Goal: Information Seeking & Learning: Learn about a topic

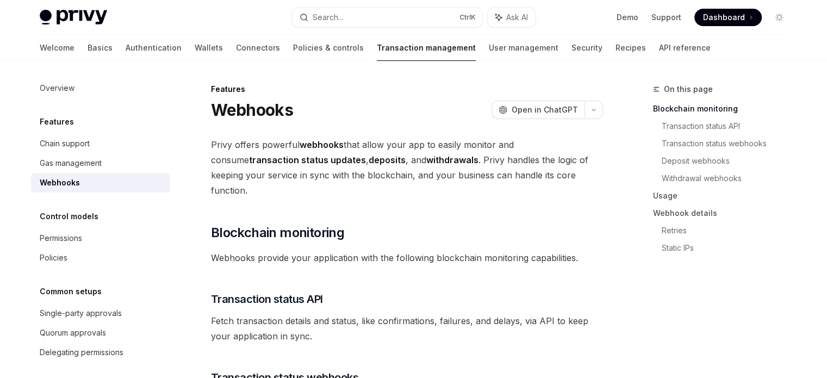
click at [229, 111] on h1 "Webhooks" at bounding box center [252, 110] width 82 height 20
click at [211, 106] on h1 "Webhooks" at bounding box center [252, 110] width 82 height 20
drag, startPoint x: 211, startPoint y: 106, endPoint x: 268, endPoint y: 111, distance: 57.4
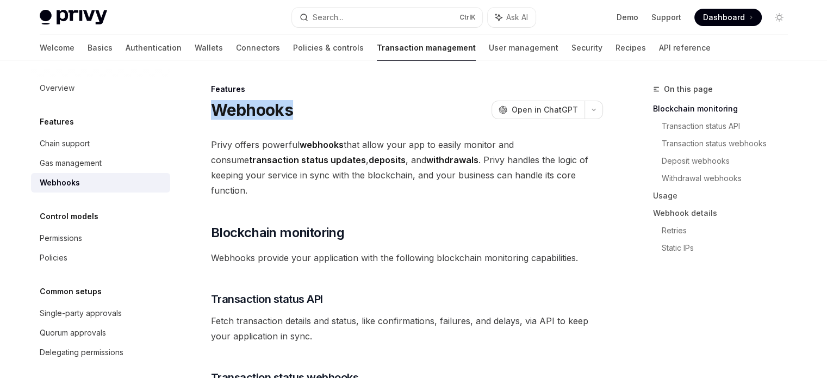
click at [282, 106] on h1 "Webhooks" at bounding box center [252, 110] width 82 height 20
click at [216, 150] on span "Privy offers powerful webhooks that allow your app to easily monitor and consum…" at bounding box center [407, 167] width 392 height 61
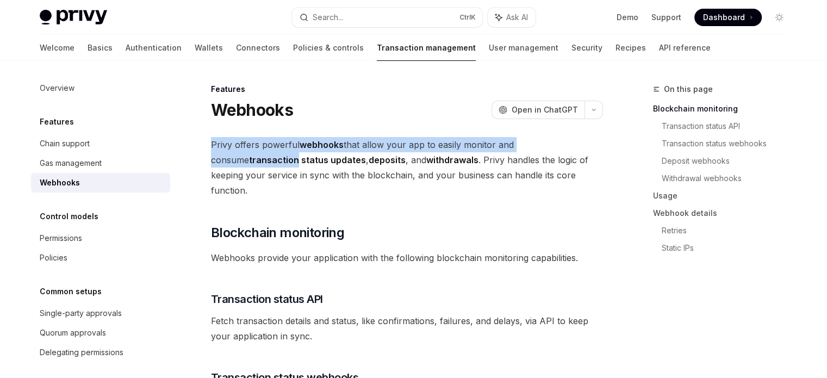
drag, startPoint x: 216, startPoint y: 150, endPoint x: 574, endPoint y: 145, distance: 357.8
click at [574, 145] on span "Privy offers powerful webhooks that allow your app to easily monitor and consum…" at bounding box center [407, 167] width 392 height 61
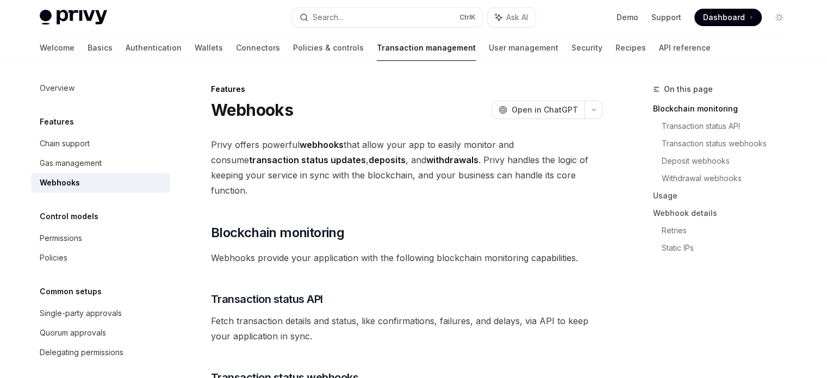
click at [249, 164] on strong "transaction status updates" at bounding box center [307, 159] width 117 height 11
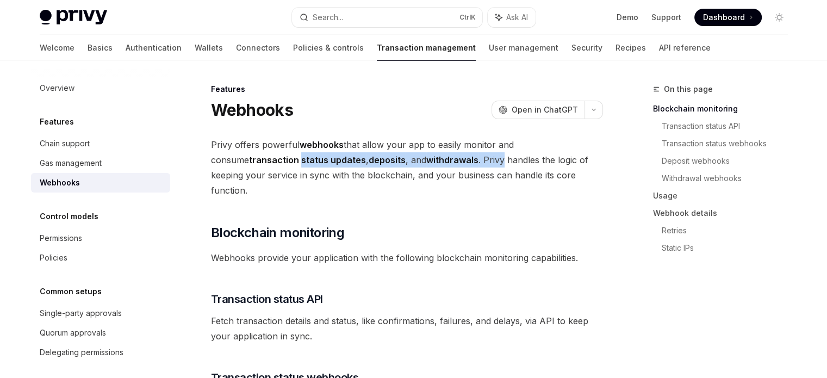
drag, startPoint x: 213, startPoint y: 164, endPoint x: 394, endPoint y: 161, distance: 180.5
click at [394, 161] on span "Privy offers powerful webhooks that allow your app to easily monitor and consum…" at bounding box center [407, 167] width 392 height 61
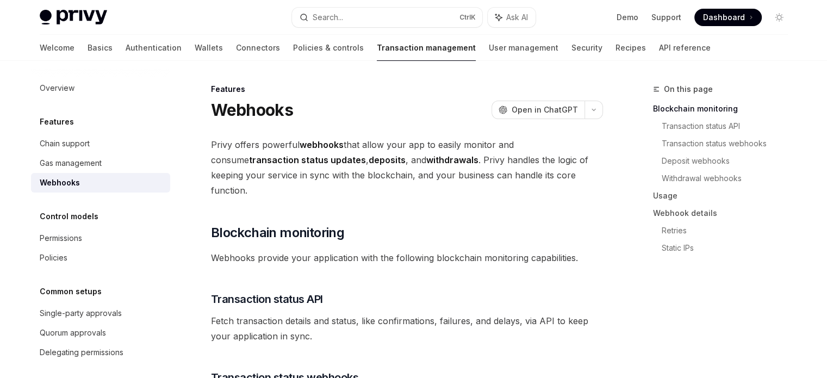
click at [346, 171] on span "Privy offers powerful webhooks that allow your app to easily monitor and consum…" at bounding box center [407, 167] width 392 height 61
click at [249, 161] on strong "transaction status updates" at bounding box center [307, 159] width 117 height 11
drag, startPoint x: 220, startPoint y: 161, endPoint x: 273, endPoint y: 165, distance: 53.9
click at [273, 165] on span "Privy offers powerful webhooks that allow your app to easily monitor and consum…" at bounding box center [407, 167] width 392 height 61
click at [369, 164] on strong "deposits" at bounding box center [387, 159] width 37 height 11
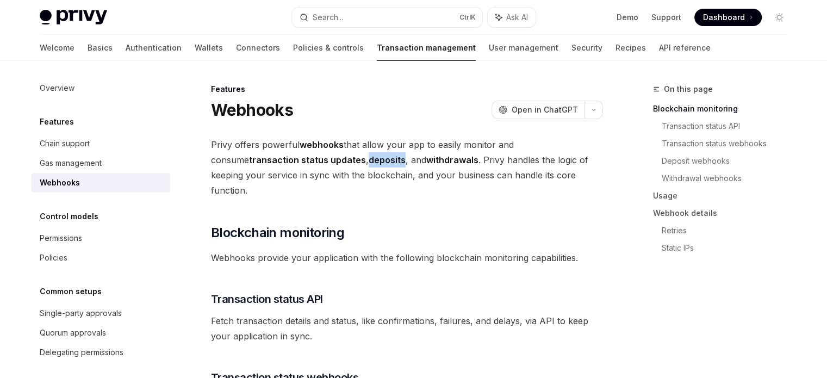
click at [369, 164] on strong "deposits" at bounding box center [387, 159] width 37 height 11
click at [426, 163] on strong "withdrawals" at bounding box center [452, 159] width 52 height 11
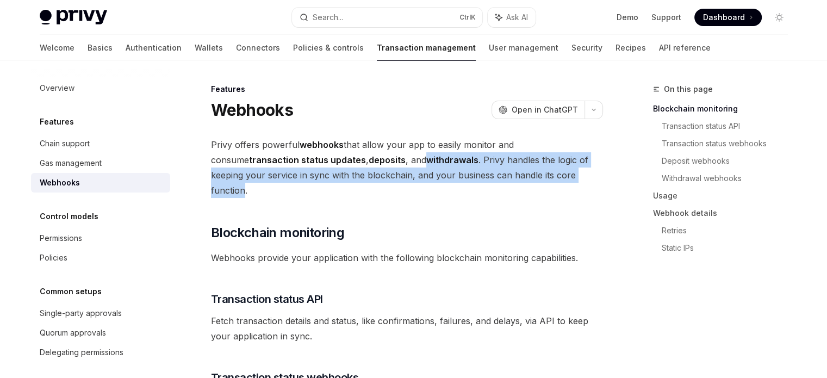
drag, startPoint x: 357, startPoint y: 163, endPoint x: 476, endPoint y: 176, distance: 120.3
click at [496, 173] on span "Privy offers powerful webhooks that allow your app to easily monitor and consum…" at bounding box center [407, 167] width 392 height 61
click at [439, 181] on span "Privy offers powerful webhooks that allow your app to easily monitor and consum…" at bounding box center [407, 167] width 392 height 61
click at [335, 11] on div "Search..." at bounding box center [328, 17] width 30 height 13
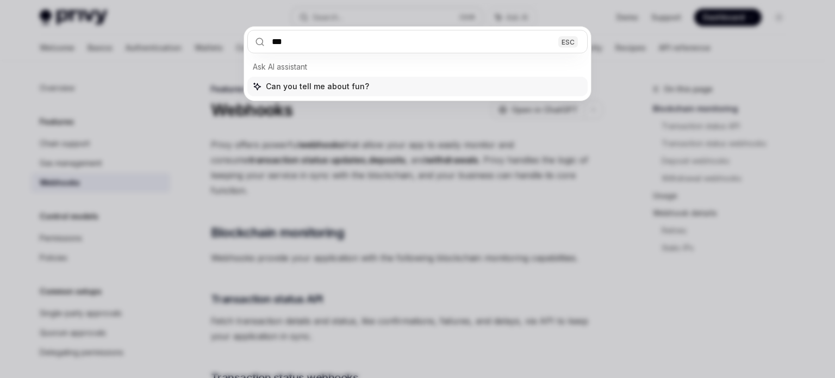
type input "****"
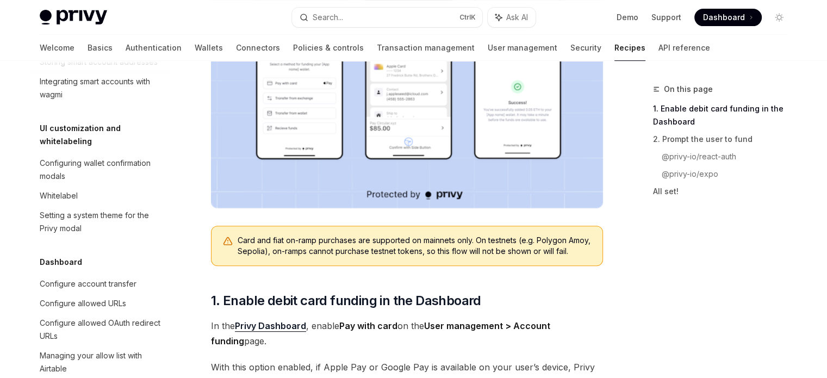
scroll to position [486, 0]
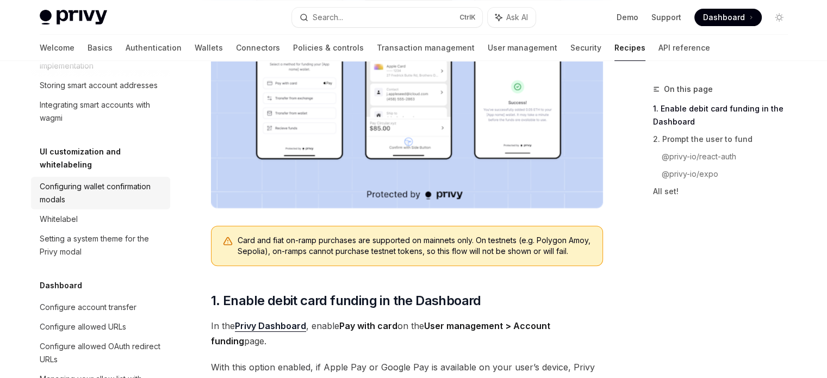
click at [116, 206] on div "Configuring wallet confirmation modals" at bounding box center [102, 193] width 124 height 26
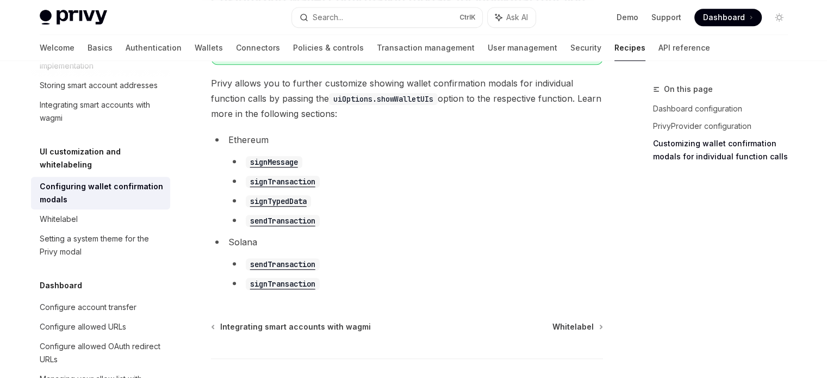
scroll to position [431, 0]
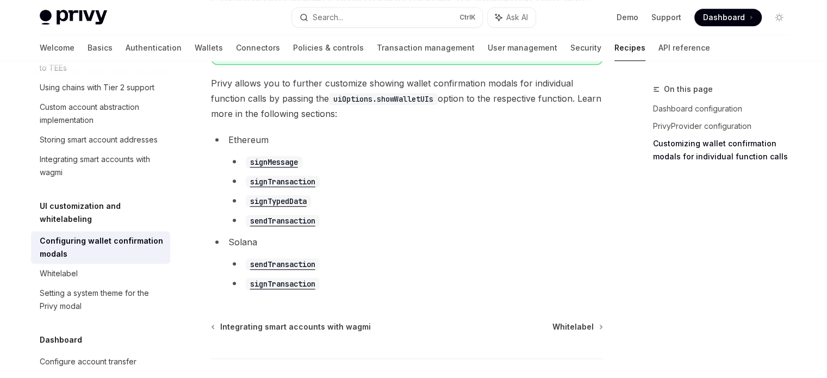
type textarea "*"
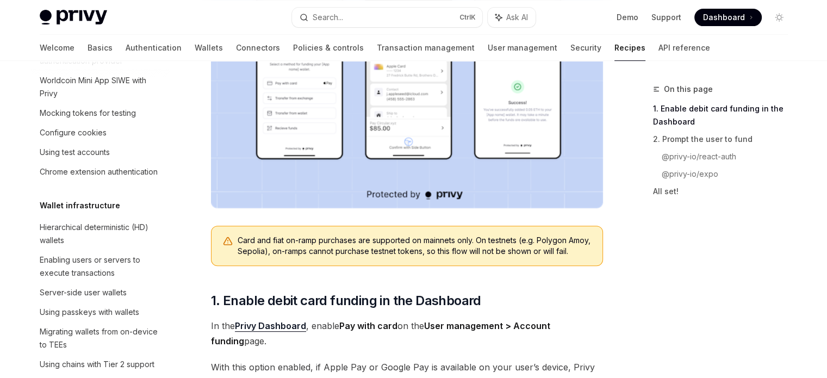
scroll to position [105, 0]
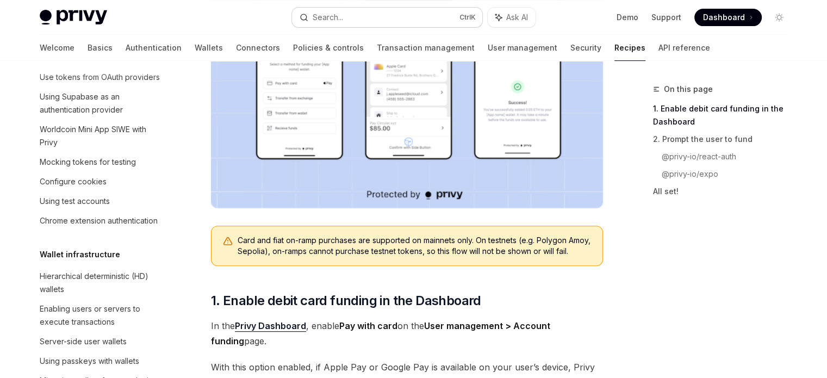
click at [360, 16] on button "Search... Ctrl K" at bounding box center [387, 18] width 190 height 20
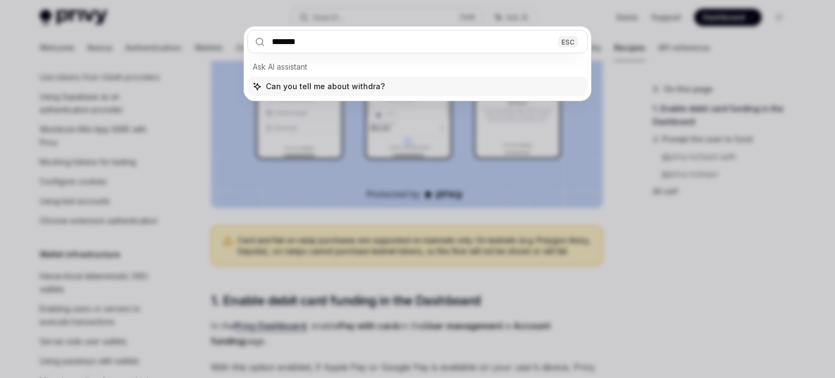
type input "********"
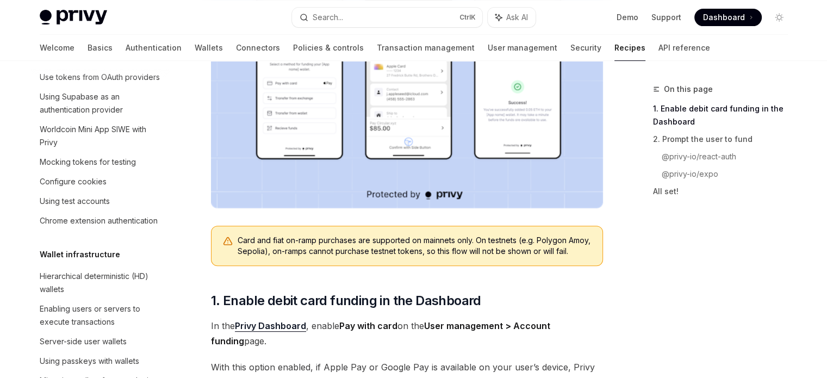
type textarea "*"
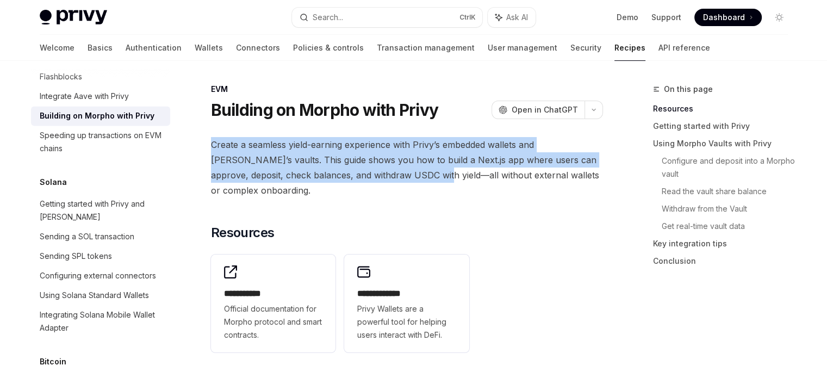
drag, startPoint x: 206, startPoint y: 136, endPoint x: 404, endPoint y: 178, distance: 202.3
click at [315, 172] on span "Create a seamless yield-earning experience with Privy’s embedded wallets and [P…" at bounding box center [407, 167] width 392 height 61
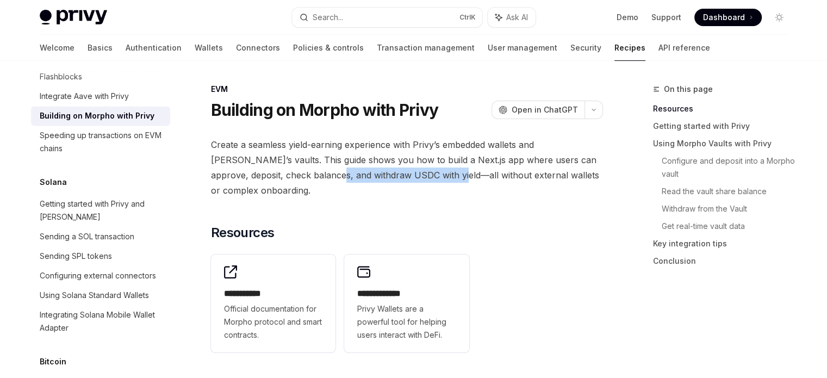
drag, startPoint x: 315, startPoint y: 172, endPoint x: 446, endPoint y: 178, distance: 131.2
click at [418, 175] on span "Create a seamless yield-earning experience with Privy’s embedded wallets and [P…" at bounding box center [407, 167] width 392 height 61
click at [512, 183] on span "Create a seamless yield-earning experience with Privy’s embedded wallets and [P…" at bounding box center [407, 167] width 392 height 61
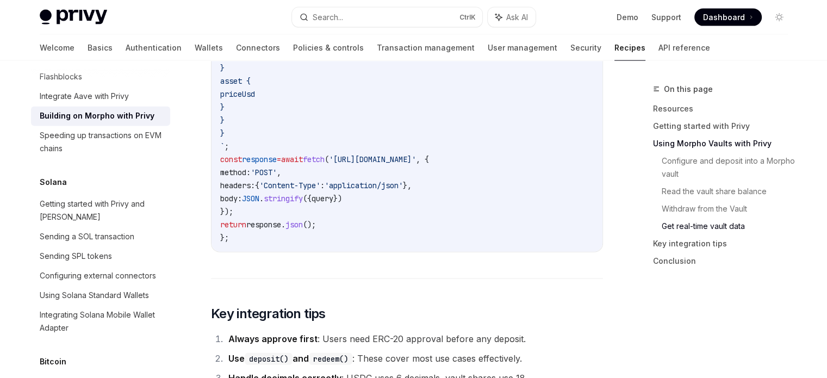
scroll to position [2664, 0]
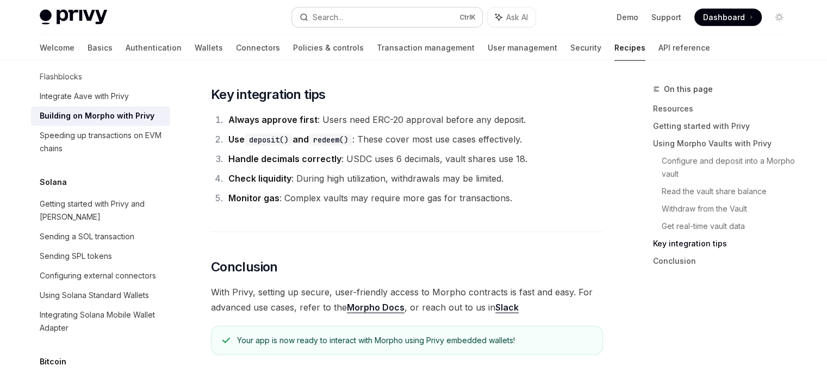
click at [377, 16] on button "Search... Ctrl K" at bounding box center [387, 18] width 190 height 20
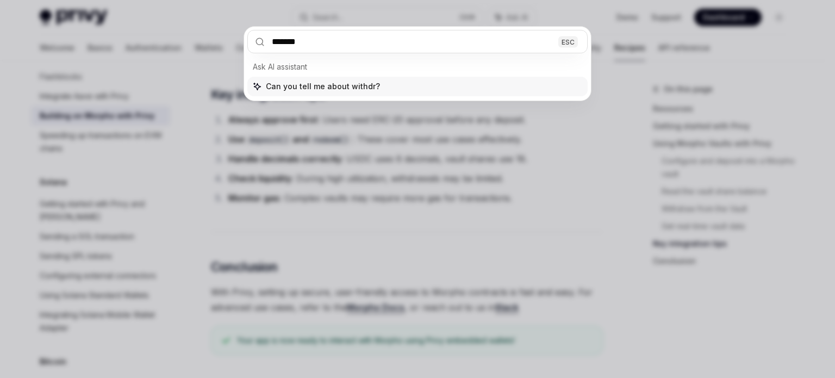
type input "********"
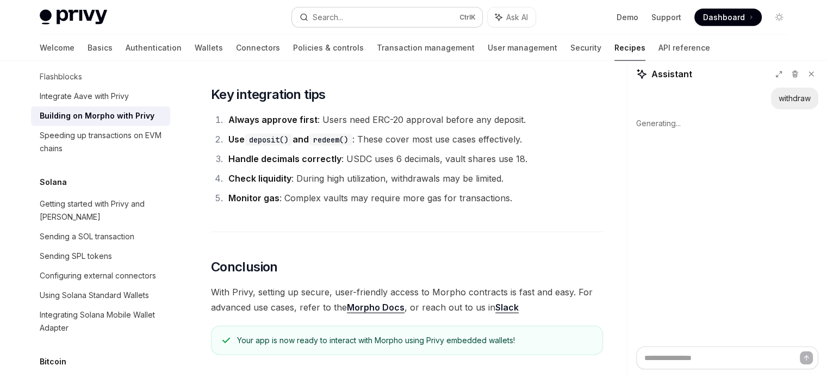
click at [367, 17] on button "Search... Ctrl K" at bounding box center [387, 18] width 190 height 20
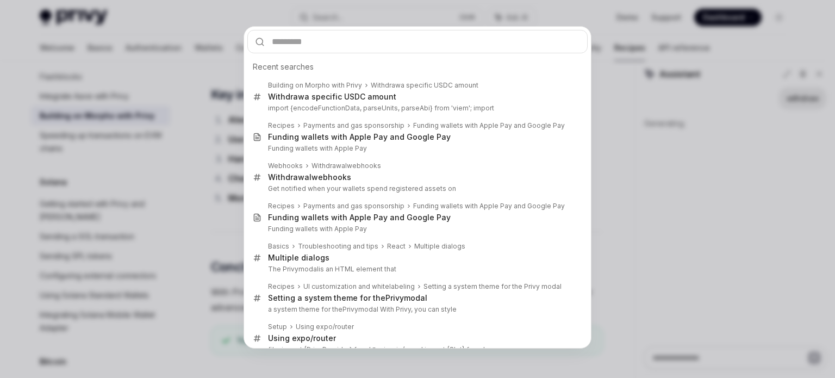
type textarea "*"
type input "********"
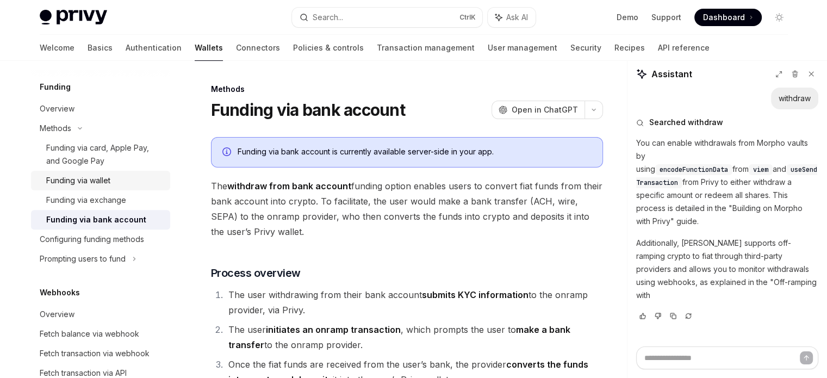
click at [115, 180] on div "Funding via wallet" at bounding box center [104, 180] width 117 height 13
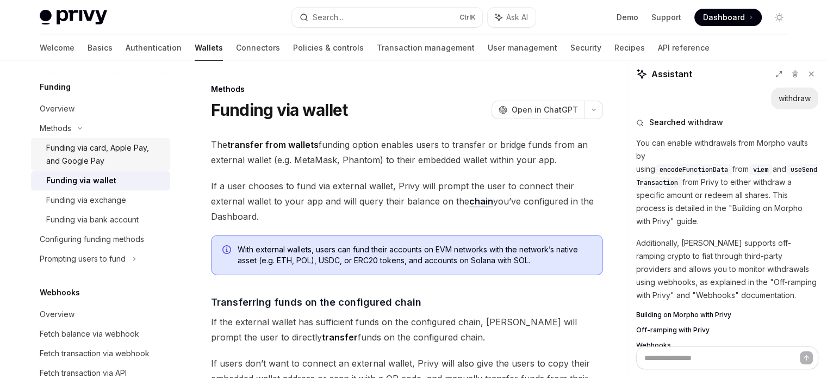
click at [87, 151] on div "Funding via card, Apple Pay, and Google Pay" at bounding box center [104, 154] width 117 height 26
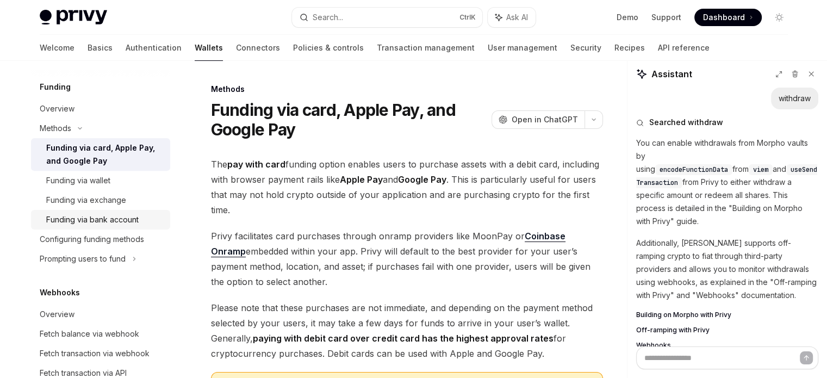
click at [133, 213] on div "Funding via bank account" at bounding box center [92, 219] width 92 height 13
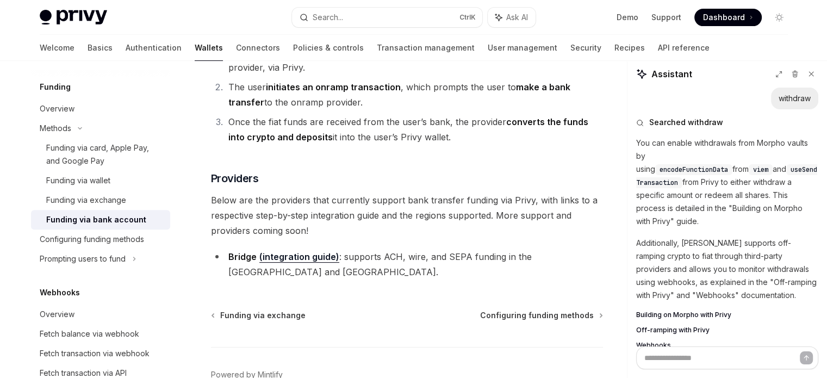
scroll to position [272, 0]
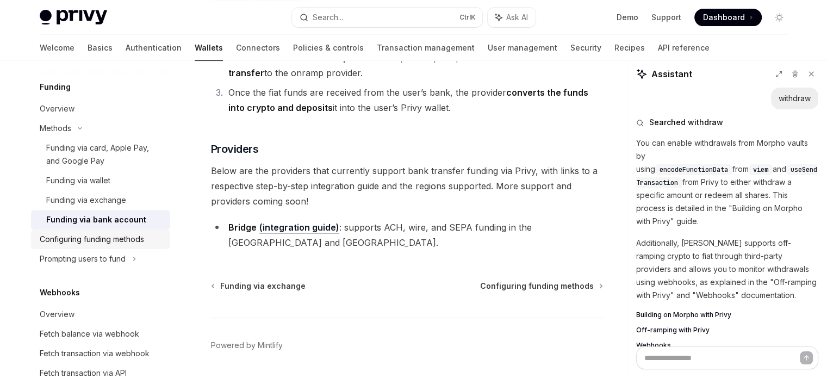
click at [103, 244] on div "Configuring funding methods" at bounding box center [92, 239] width 104 height 13
type textarea "*"
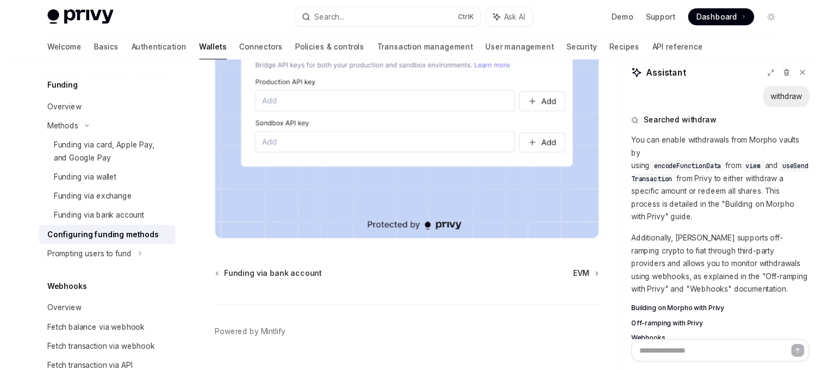
scroll to position [1127, 0]
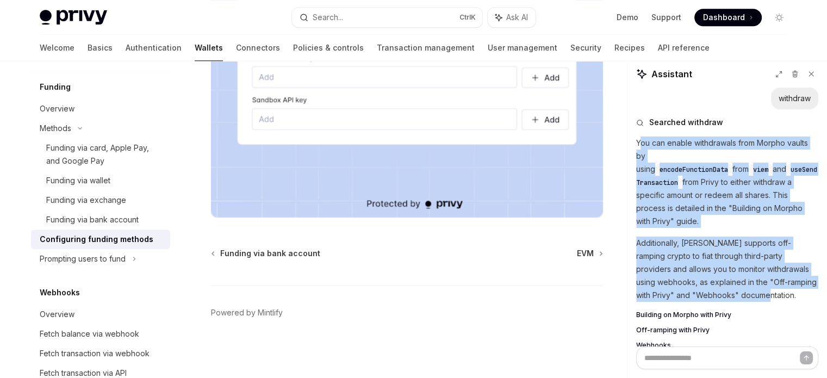
drag, startPoint x: 641, startPoint y: 145, endPoint x: 747, endPoint y: 275, distance: 168.1
click at [750, 282] on div "You can enable withdrawals from Morpho vaults by using encodeFunctionData from …" at bounding box center [727, 242] width 182 height 213
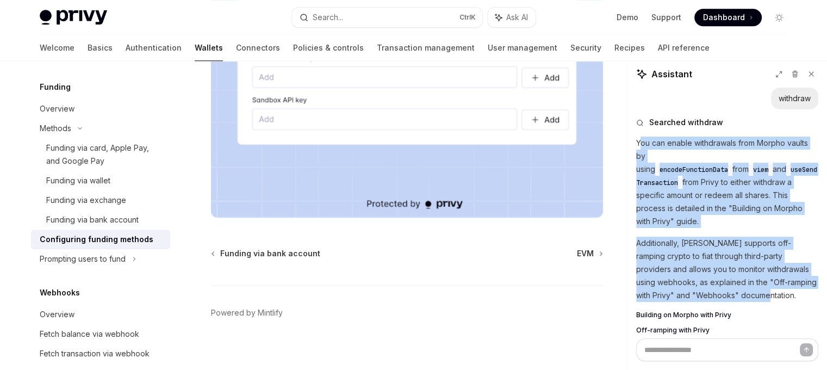
copy div "ou can enable withdrawals from Morpho vaults by using encodeFunctionData from v…"
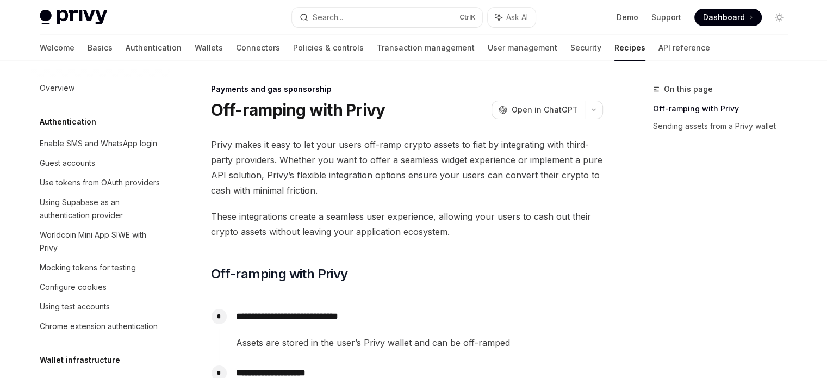
scroll to position [931, 0]
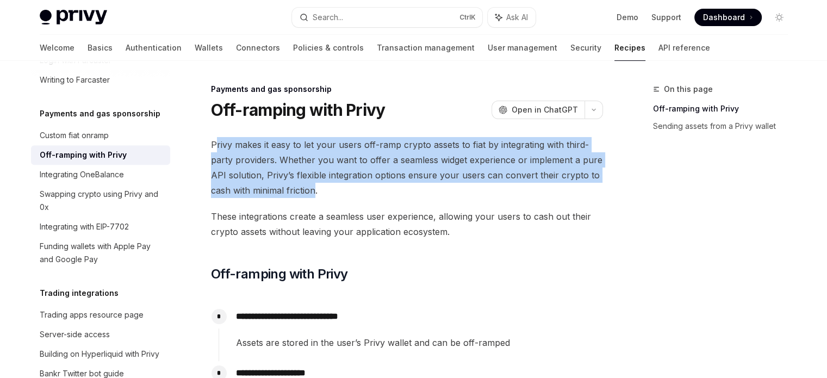
drag, startPoint x: 0, startPoint y: 0, endPoint x: 325, endPoint y: 194, distance: 378.2
click at [314, 195] on span "Privy makes it easy to let your users off-ramp crypto assets to fiat by integra…" at bounding box center [407, 167] width 392 height 61
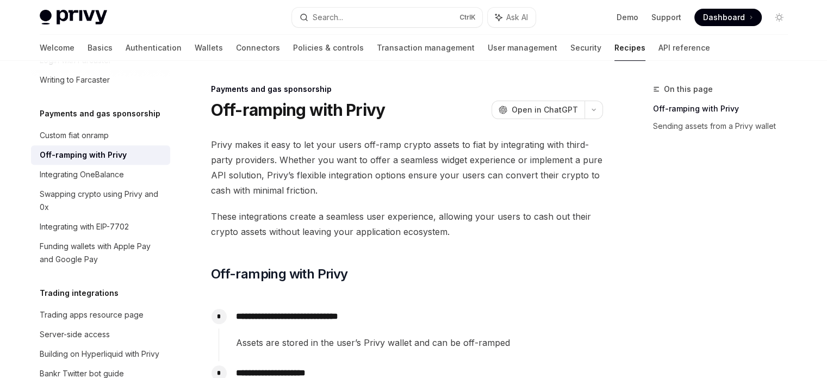
click at [335, 192] on span "Privy makes it easy to let your users off-ramp crypto assets to fiat by integra…" at bounding box center [407, 167] width 392 height 61
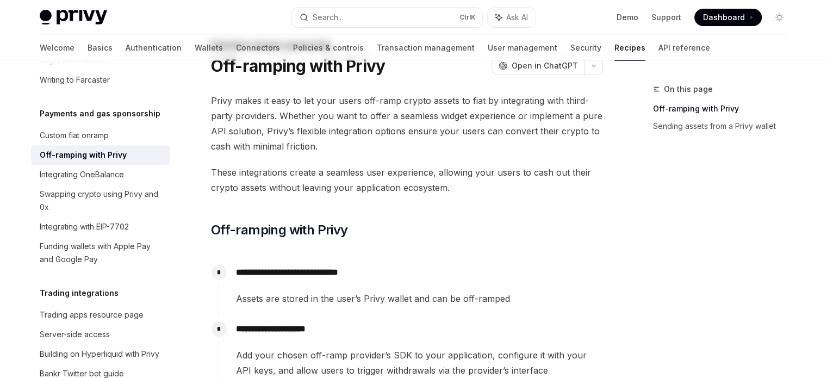
scroll to position [54, 0]
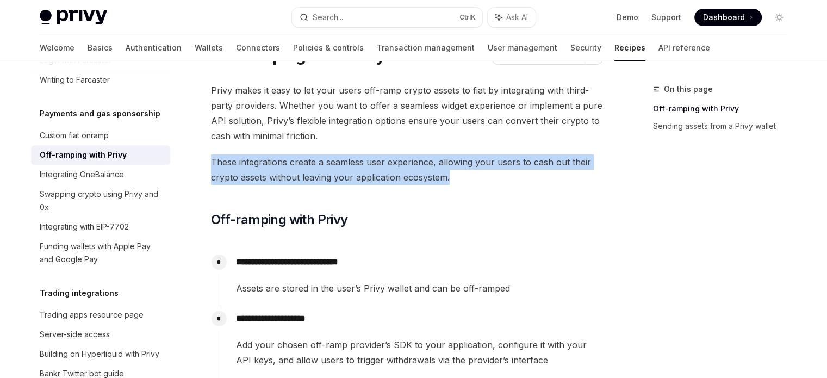
drag, startPoint x: 218, startPoint y: 162, endPoint x: 458, endPoint y: 177, distance: 240.2
click at [458, 177] on span "These integrations create a seamless user experience, allowing your users to ca…" at bounding box center [407, 169] width 392 height 30
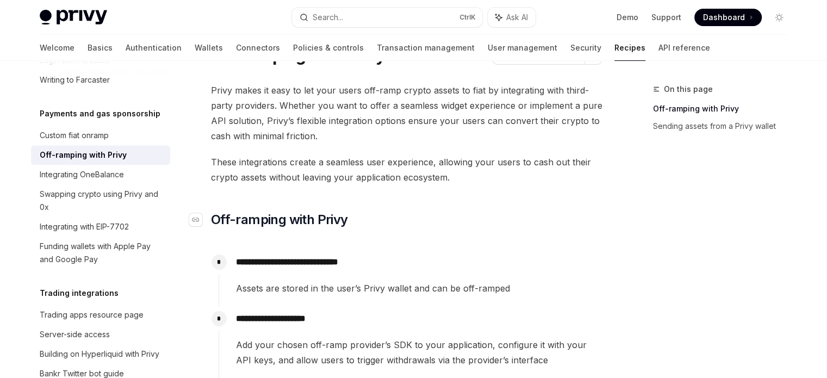
click at [589, 228] on h2 "​ Off-ramping with Privy" at bounding box center [407, 219] width 392 height 17
drag, startPoint x: 212, startPoint y: 164, endPoint x: 365, endPoint y: 164, distance: 153.9
click at [365, 164] on span "These integrations create a seamless user experience, allowing your users to ca…" at bounding box center [407, 169] width 392 height 30
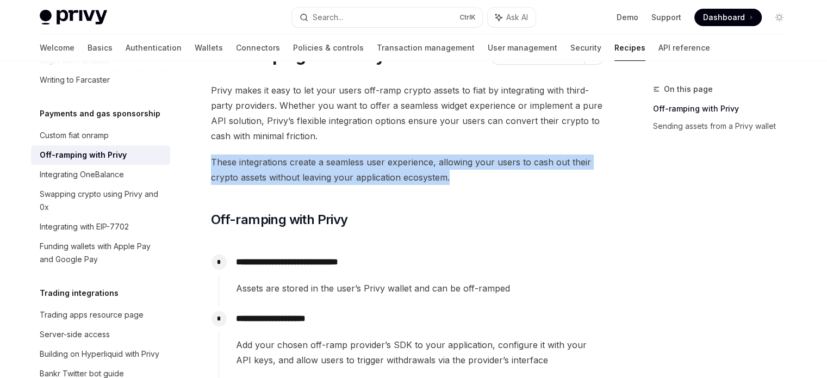
drag, startPoint x: 206, startPoint y: 158, endPoint x: 471, endPoint y: 179, distance: 266.2
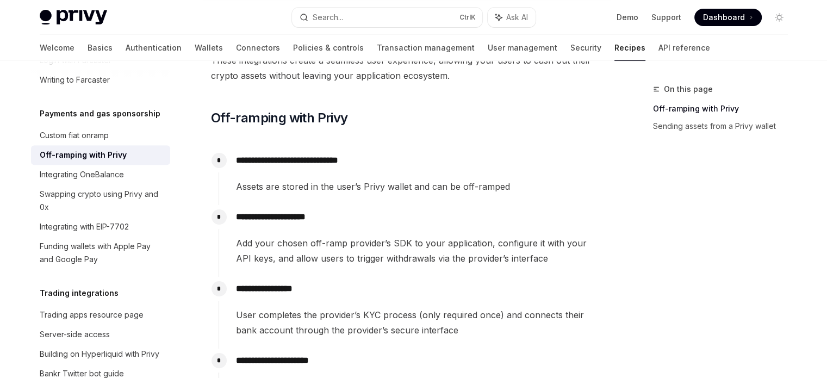
scroll to position [163, 0]
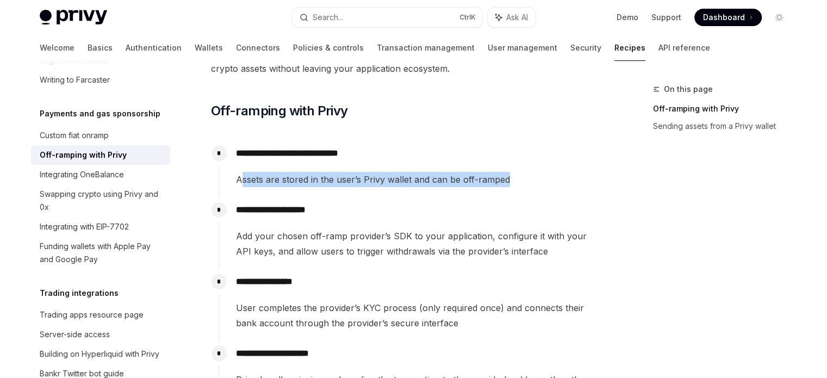
drag, startPoint x: 240, startPoint y: 178, endPoint x: 517, endPoint y: 175, distance: 277.3
click at [517, 175] on span "Assets are stored in the user’s Privy wallet and can be off-ramped" at bounding box center [419, 179] width 366 height 15
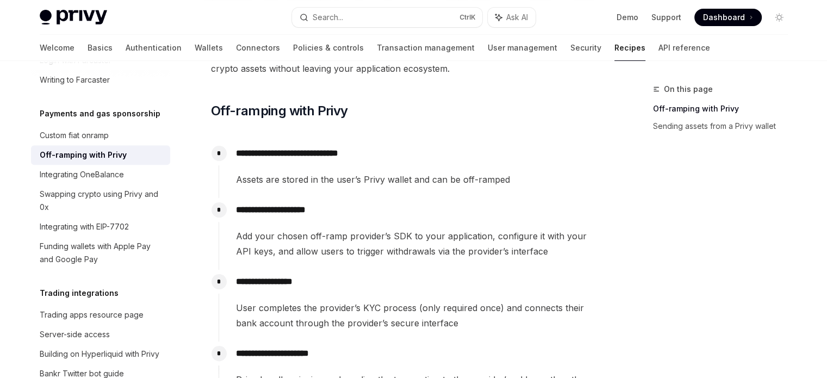
click at [575, 239] on span "Add your chosen off-ramp provider’s SDK to your application, configure it with …" at bounding box center [419, 243] width 366 height 30
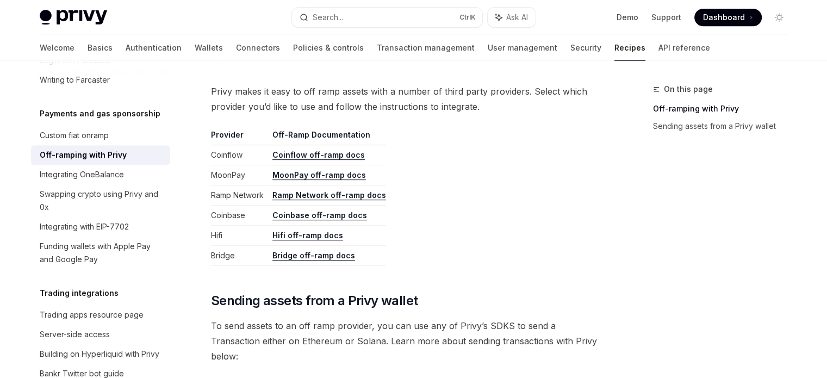
scroll to position [544, 0]
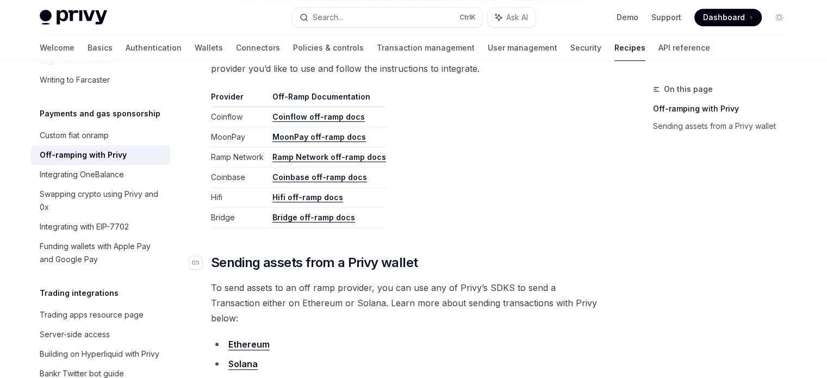
click at [438, 257] on h2 "​ Sending assets from a Privy wallet" at bounding box center [407, 262] width 392 height 17
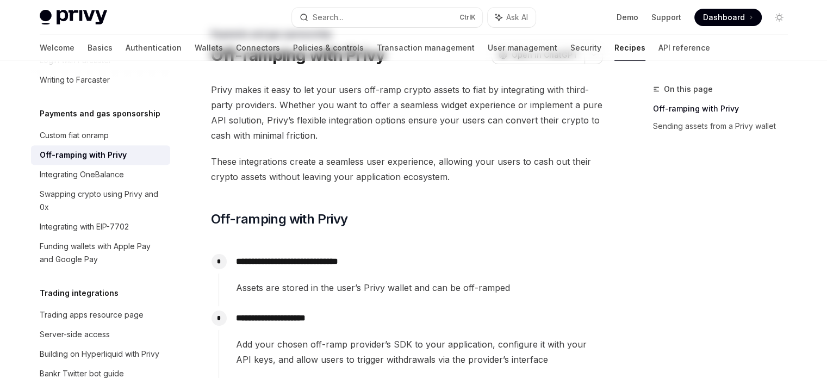
scroll to position [0, 0]
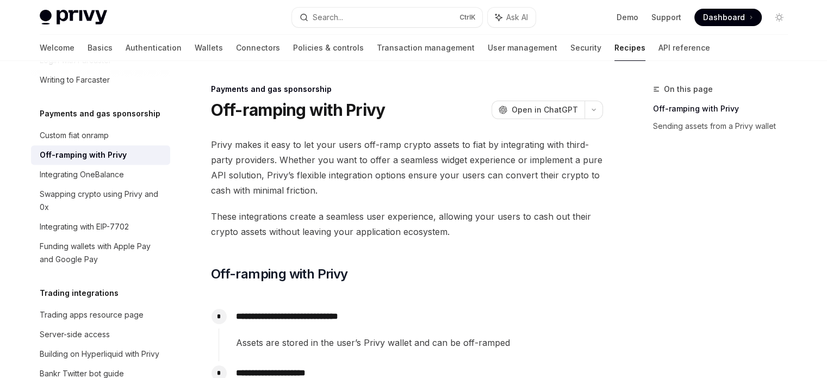
click at [424, 156] on span "Privy makes it easy to let your users off-ramp crypto assets to fiat by integra…" at bounding box center [407, 167] width 392 height 61
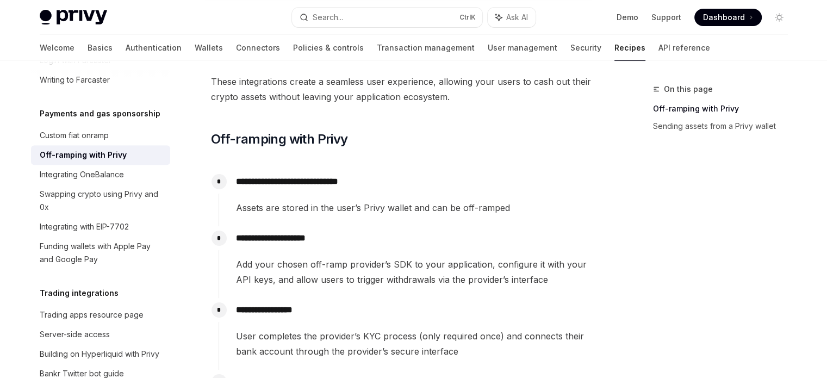
scroll to position [193, 0]
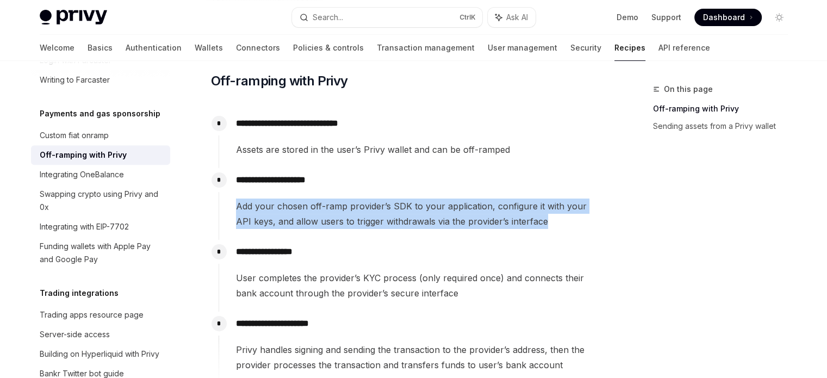
drag, startPoint x: 234, startPoint y: 209, endPoint x: 525, endPoint y: 228, distance: 291.6
click at [525, 228] on div "**********" at bounding box center [411, 198] width 384 height 61
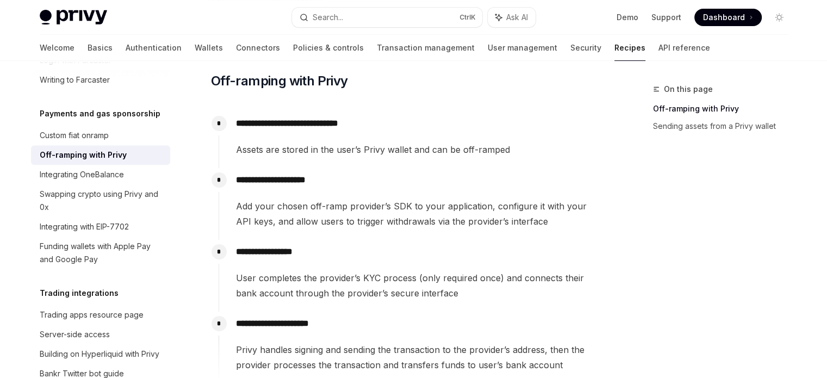
click at [408, 252] on p "**********" at bounding box center [419, 251] width 366 height 15
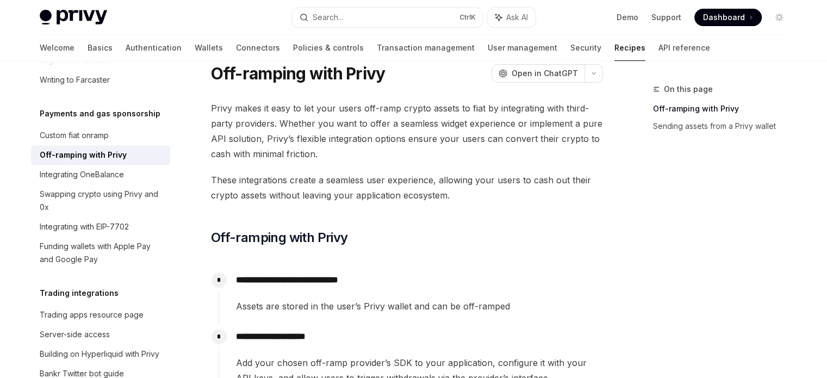
scroll to position [0, 0]
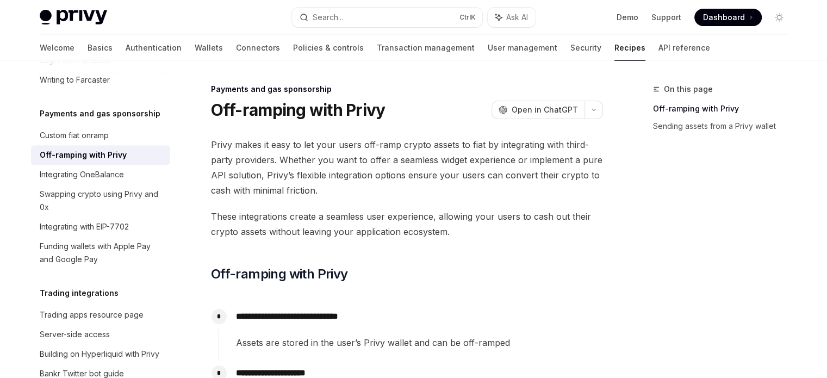
click at [223, 104] on h1 "Off-ramping with Privy" at bounding box center [298, 110] width 175 height 20
drag, startPoint x: 223, startPoint y: 104, endPoint x: 310, endPoint y: 116, distance: 87.3
click at [299, 107] on h1 "Off-ramping with Privy" at bounding box center [298, 110] width 175 height 20
copy h1 "Off-ramping"
drag, startPoint x: 394, startPoint y: 175, endPoint x: 394, endPoint y: 200, distance: 25.0
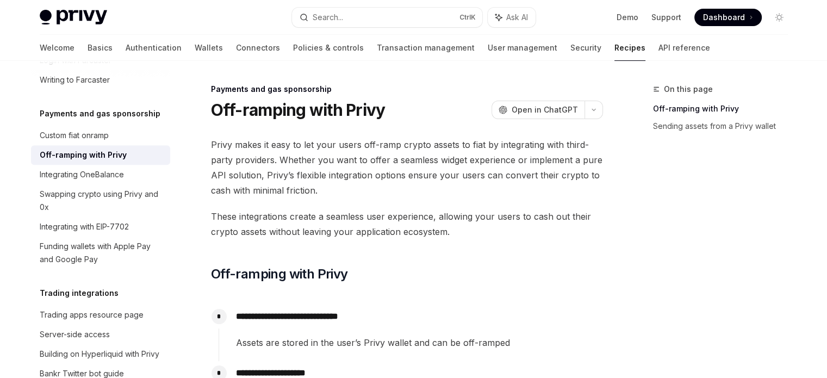
click at [394, 175] on span "Privy makes it easy to let your users off-ramp crypto assets to fiat by integra…" at bounding box center [407, 167] width 392 height 61
click at [217, 111] on h1 "Off-ramping with Privy" at bounding box center [298, 110] width 175 height 20
drag, startPoint x: 217, startPoint y: 111, endPoint x: 278, endPoint y: 107, distance: 61.6
click at [278, 107] on h1 "Off-ramping with Privy" at bounding box center [298, 110] width 175 height 20
click at [313, 110] on h1 "Off-ramping with Privy" at bounding box center [298, 110] width 175 height 20
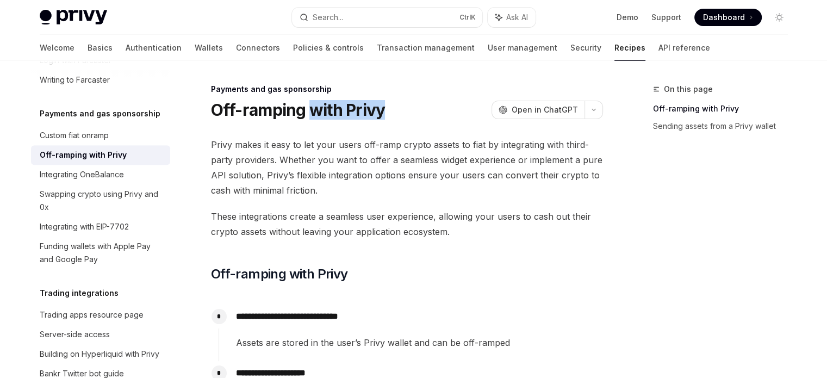
drag, startPoint x: 313, startPoint y: 110, endPoint x: 450, endPoint y: 158, distance: 145.6
click at [375, 110] on h1 "Off-ramping with Privy" at bounding box center [298, 110] width 175 height 20
click at [220, 147] on span "Privy makes it easy to let your users off-ramp crypto assets to fiat by integra…" at bounding box center [407, 167] width 392 height 61
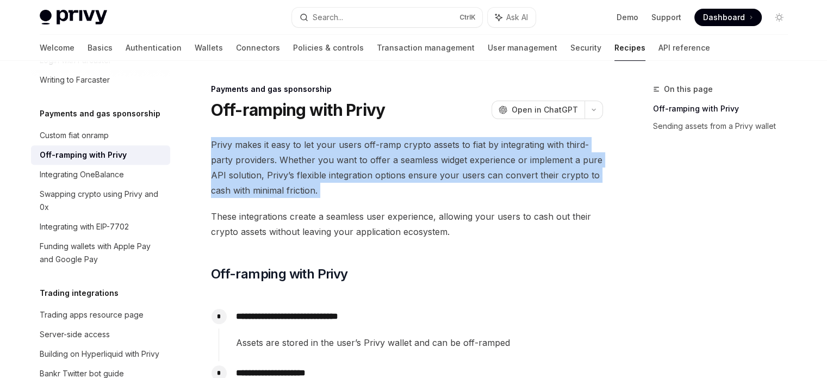
drag, startPoint x: 220, startPoint y: 147, endPoint x: 334, endPoint y: 189, distance: 122.3
click at [334, 189] on span "Privy makes it easy to let your users off-ramp crypto assets to fiat by integra…" at bounding box center [407, 167] width 392 height 61
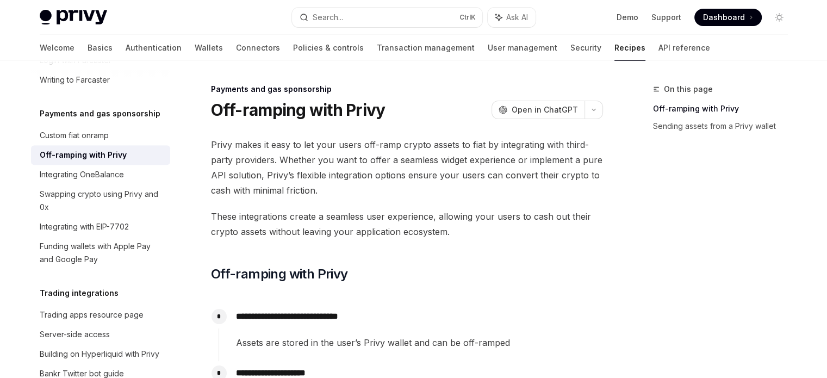
click at [219, 143] on span "Privy makes it easy to let your users off-ramp crypto assets to fiat by integra…" at bounding box center [407, 167] width 392 height 61
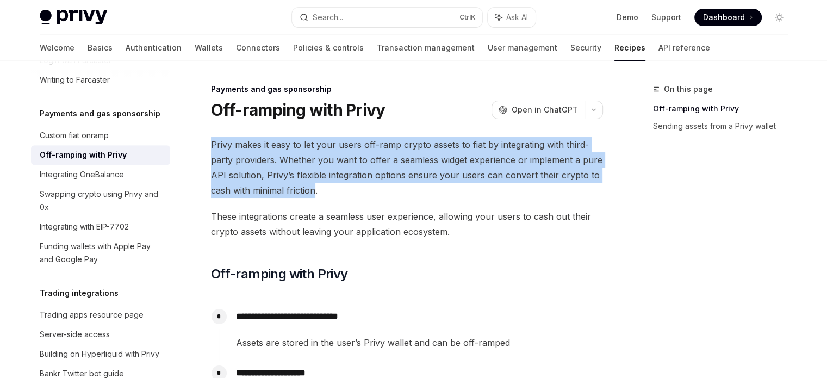
drag, startPoint x: 219, startPoint y: 143, endPoint x: 334, endPoint y: 189, distance: 124.0
click at [290, 189] on span "Privy makes it easy to let your users off-ramp crypto assets to fiat by integra…" at bounding box center [407, 167] width 392 height 61
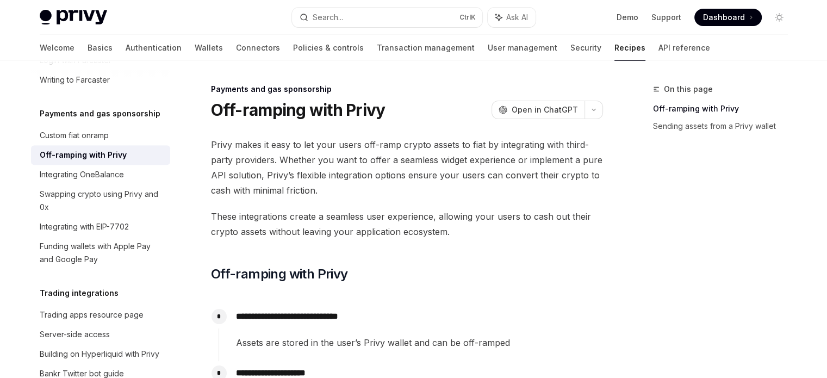
click at [344, 189] on span "Privy makes it easy to let your users off-ramp crypto assets to fiat by integra…" at bounding box center [407, 167] width 392 height 61
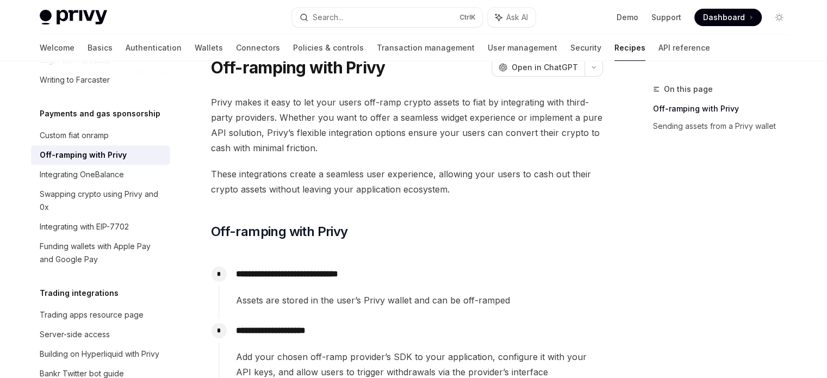
scroll to position [54, 0]
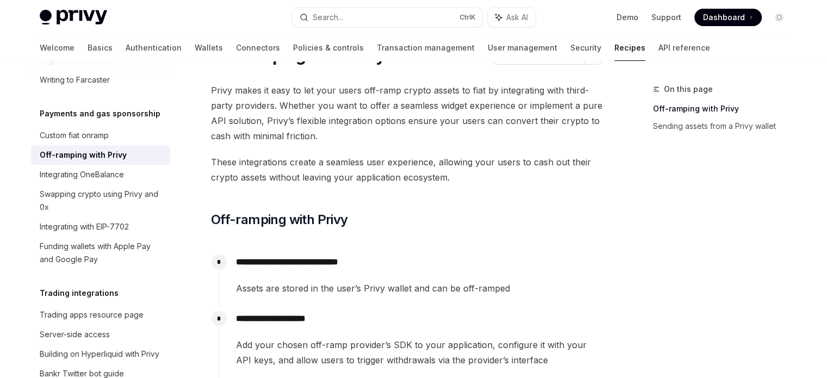
click at [220, 160] on span "These integrations create a seamless user experience, allowing your users to ca…" at bounding box center [407, 169] width 392 height 30
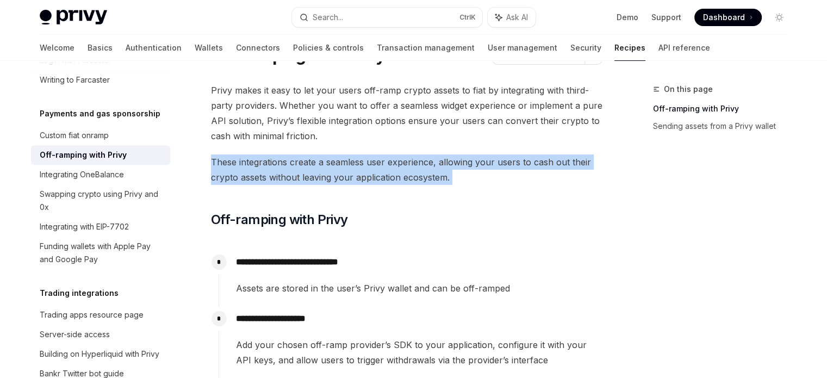
drag, startPoint x: 220, startPoint y: 160, endPoint x: 452, endPoint y: 177, distance: 233.3
click at [452, 177] on span "These integrations create a seamless user experience, allowing your users to ca…" at bounding box center [407, 169] width 392 height 30
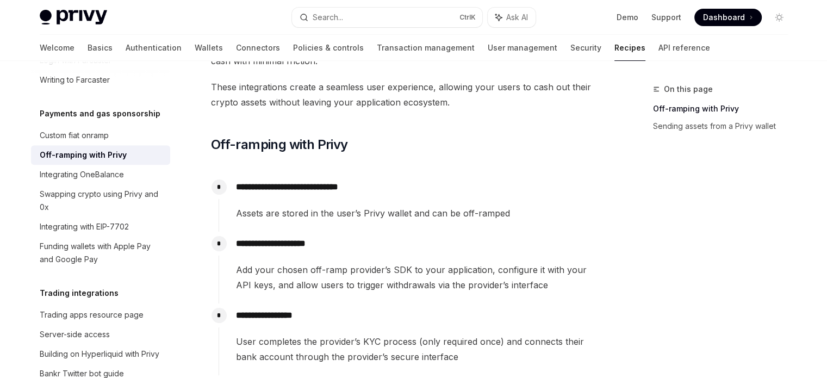
scroll to position [163, 0]
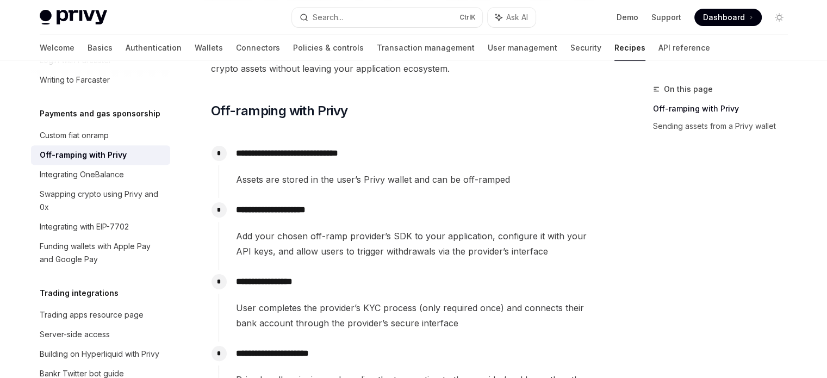
click at [245, 151] on p "**********" at bounding box center [419, 153] width 366 height 15
drag, startPoint x: 245, startPoint y: 151, endPoint x: 374, endPoint y: 151, distance: 129.4
click at [374, 151] on p "**********" at bounding box center [419, 153] width 366 height 15
click at [253, 176] on span "Assets are stored in the user’s Privy wallet and can be off-ramped" at bounding box center [419, 179] width 366 height 15
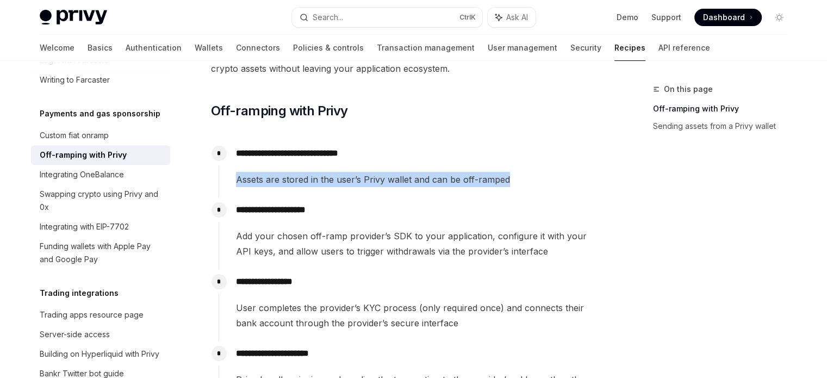
drag, startPoint x: 253, startPoint y: 176, endPoint x: 507, endPoint y: 182, distance: 253.5
click at [511, 181] on span "Assets are stored in the user’s Privy wallet and can be off-ramped" at bounding box center [419, 179] width 366 height 15
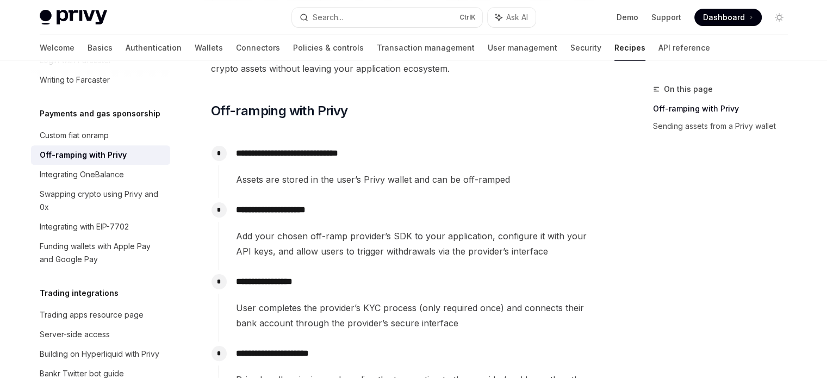
click at [417, 204] on p "**********" at bounding box center [419, 209] width 366 height 15
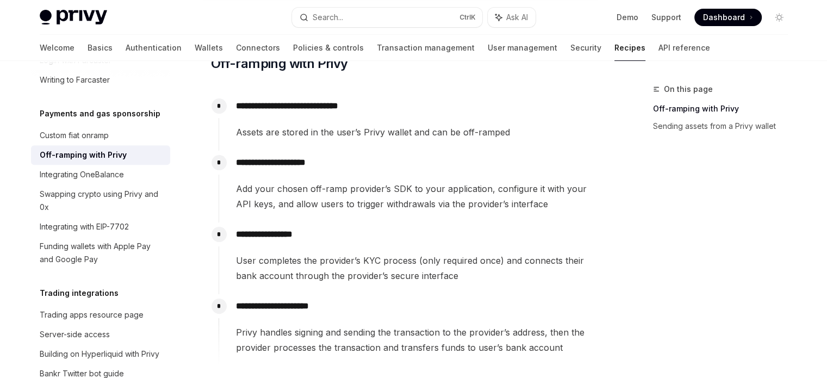
scroll to position [217, 0]
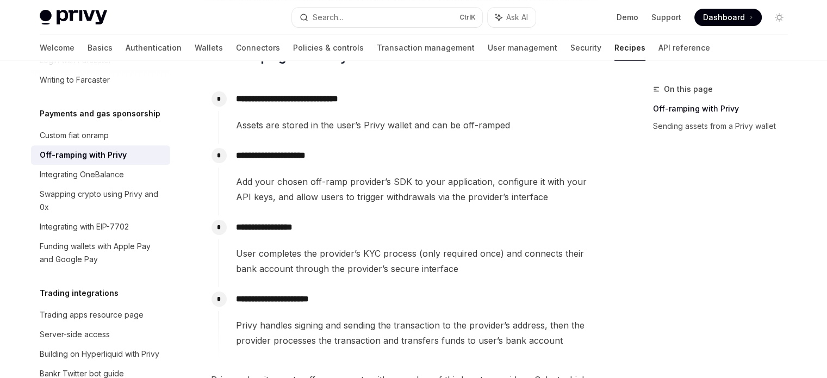
click at [242, 184] on span "Add your chosen off-ramp provider’s SDK to your application, configure it with …" at bounding box center [419, 189] width 366 height 30
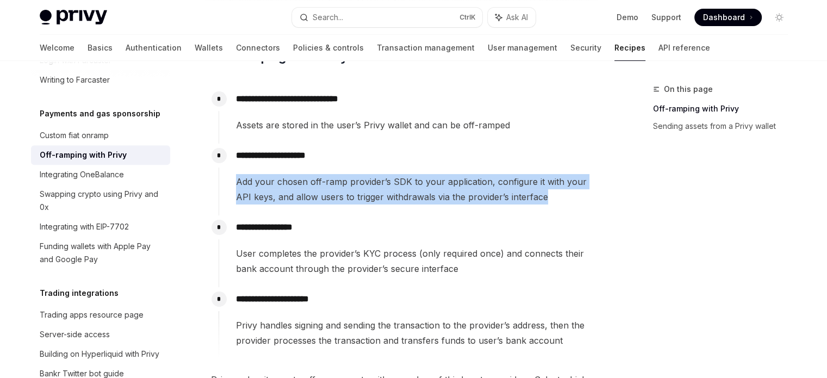
drag, startPoint x: 242, startPoint y: 184, endPoint x: 523, endPoint y: 195, distance: 280.8
click at [523, 195] on span "Add your chosen off-ramp provider’s SDK to your application, configure it with …" at bounding box center [419, 189] width 366 height 30
click at [471, 200] on span "Add your chosen off-ramp provider’s SDK to your application, configure it with …" at bounding box center [419, 189] width 366 height 30
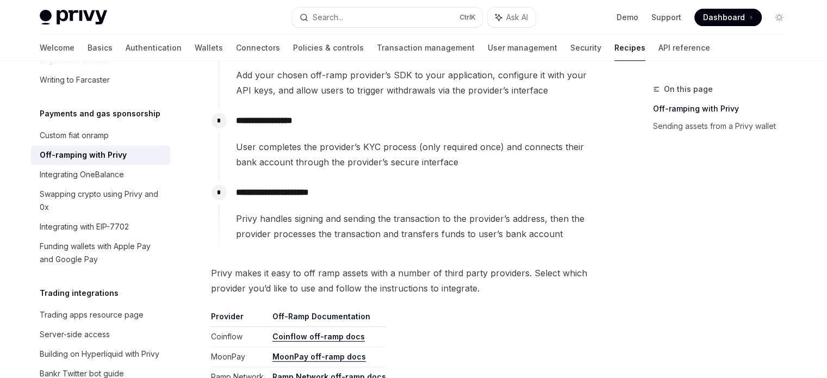
scroll to position [326, 0]
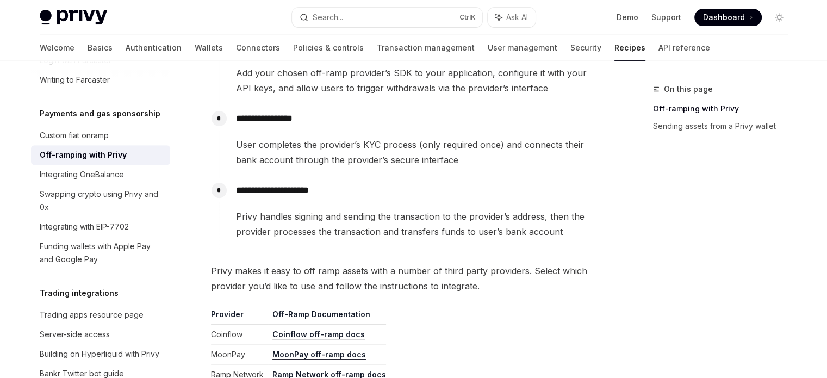
click at [244, 143] on span "User completes the provider’s KYC process (only required once) and connects the…" at bounding box center [419, 152] width 366 height 30
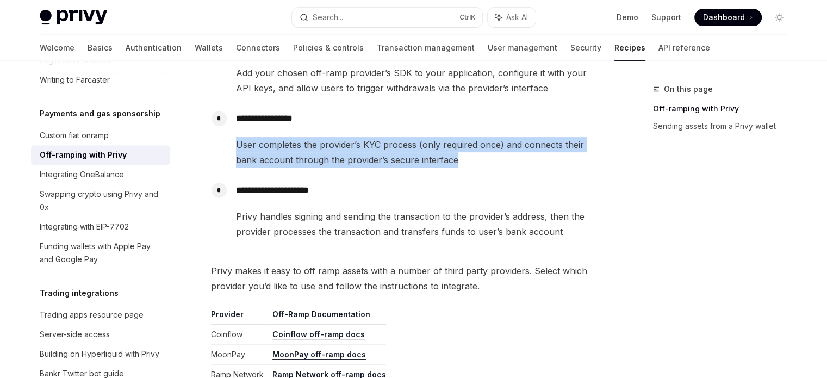
drag, startPoint x: 244, startPoint y: 143, endPoint x: 446, endPoint y: 160, distance: 203.5
click at [446, 160] on span "User completes the provider’s KYC process (only required once) and connects the…" at bounding box center [419, 152] width 366 height 30
click at [385, 165] on span "User completes the provider’s KYC process (only required once) and connects the…" at bounding box center [419, 152] width 366 height 30
drag, startPoint x: 429, startPoint y: 159, endPoint x: 227, endPoint y: 142, distance: 202.4
click at [226, 142] on div "**********" at bounding box center [411, 137] width 384 height 61
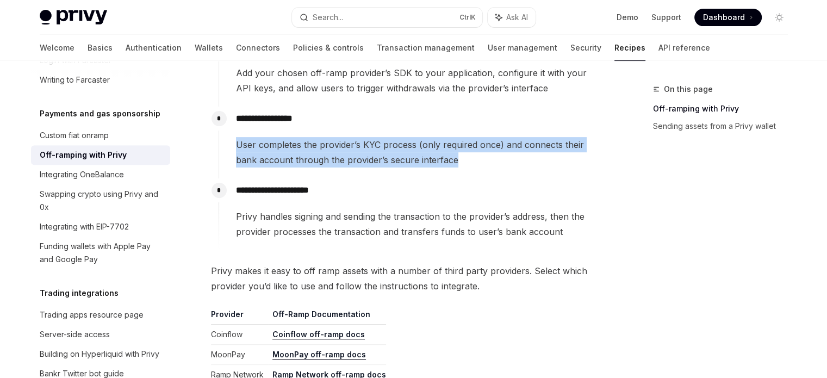
click at [244, 145] on span "User completes the provider’s KYC process (only required once) and connects the…" at bounding box center [419, 152] width 366 height 30
drag, startPoint x: 244, startPoint y: 145, endPoint x: 434, endPoint y: 160, distance: 190.3
click at [437, 159] on span "User completes the provider’s KYC process (only required once) and connects the…" at bounding box center [419, 152] width 366 height 30
click at [404, 165] on span "User completes the provider’s KYC process (only required once) and connects the…" at bounding box center [419, 152] width 366 height 30
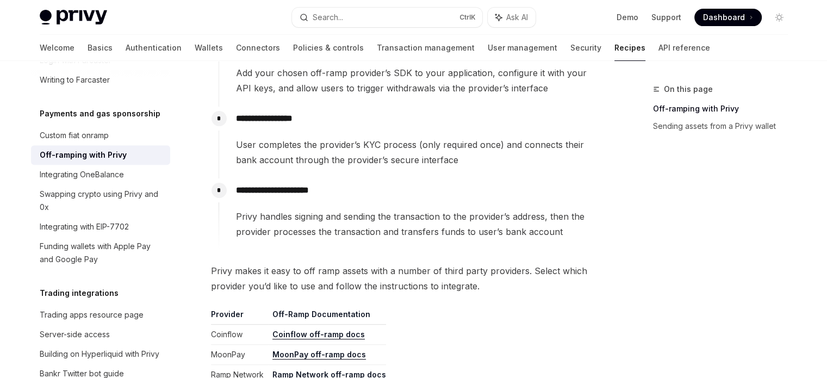
scroll to position [381, 0]
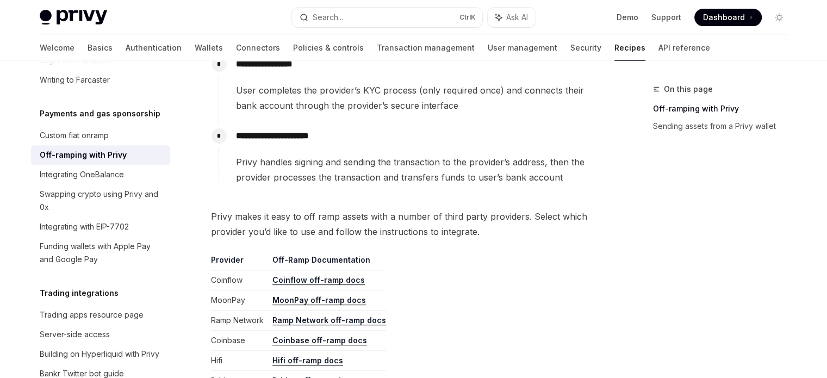
click at [246, 157] on span "Privy handles signing and sending the transaction to the provider’s address, th…" at bounding box center [419, 169] width 366 height 30
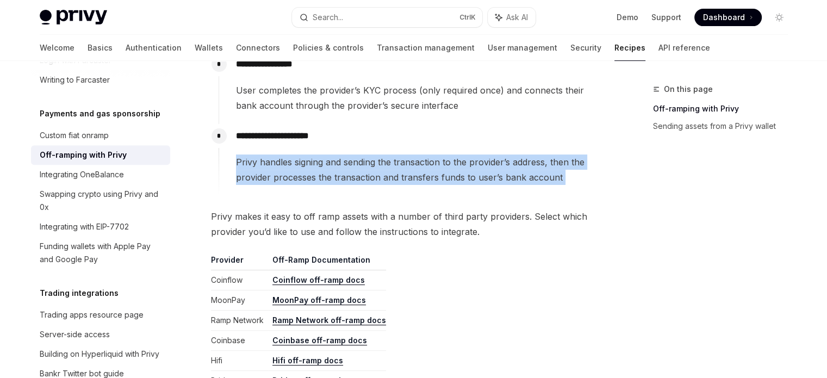
drag, startPoint x: 246, startPoint y: 157, endPoint x: 569, endPoint y: 174, distance: 324.0
click at [569, 174] on span "Privy handles signing and sending the transaction to the provider’s address, th…" at bounding box center [419, 169] width 366 height 30
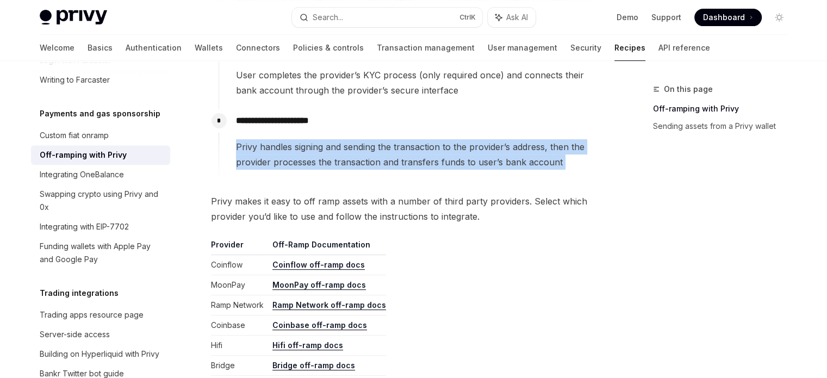
scroll to position [435, 0]
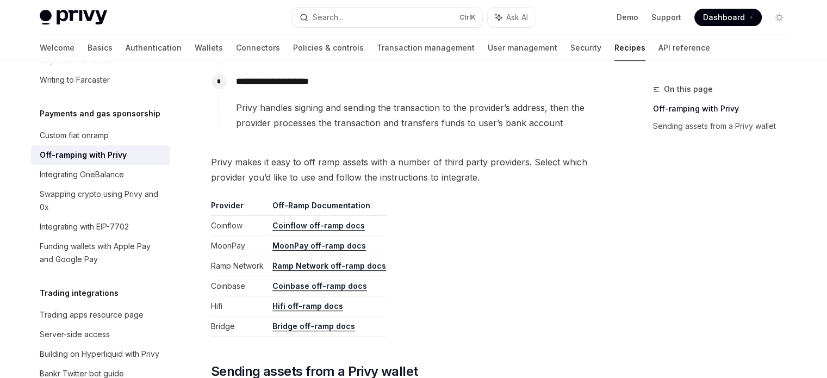
click at [216, 160] on span "Privy makes it easy to off ramp assets with a number of third party providers. …" at bounding box center [407, 169] width 392 height 30
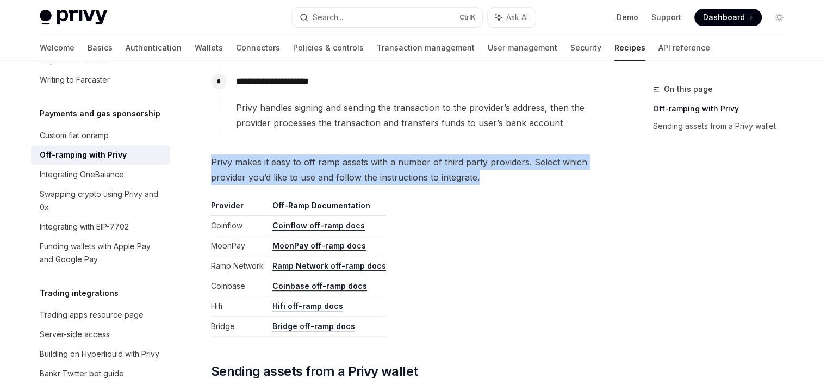
drag, startPoint x: 248, startPoint y: 159, endPoint x: 483, endPoint y: 176, distance: 235.5
click at [483, 176] on span "Privy makes it easy to off ramp assets with a number of third party providers. …" at bounding box center [407, 169] width 392 height 30
click at [235, 173] on span "Privy makes it easy to off ramp assets with a number of third party providers. …" at bounding box center [407, 169] width 392 height 30
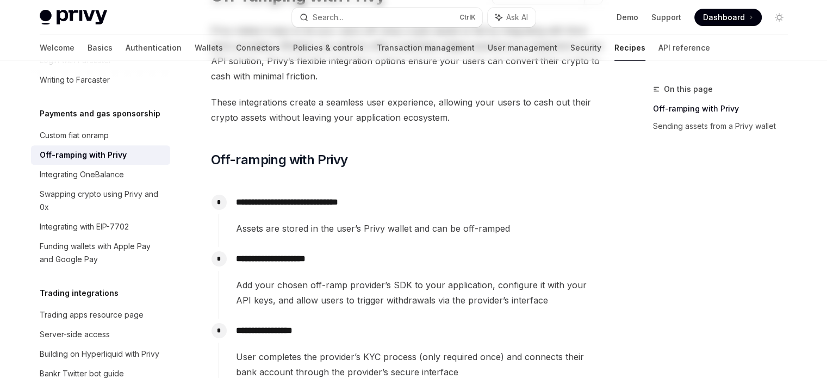
scroll to position [0, 0]
